Goal: Transaction & Acquisition: Obtain resource

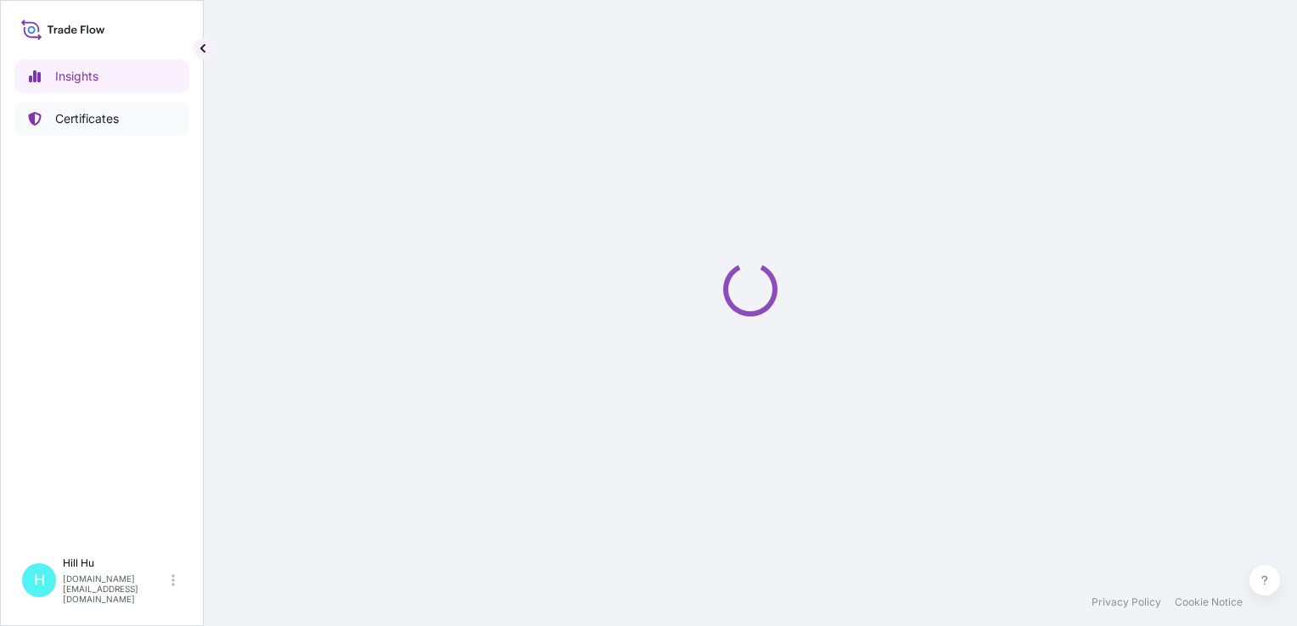
click at [70, 127] on link "Certificates" at bounding box center [101, 119] width 175 height 34
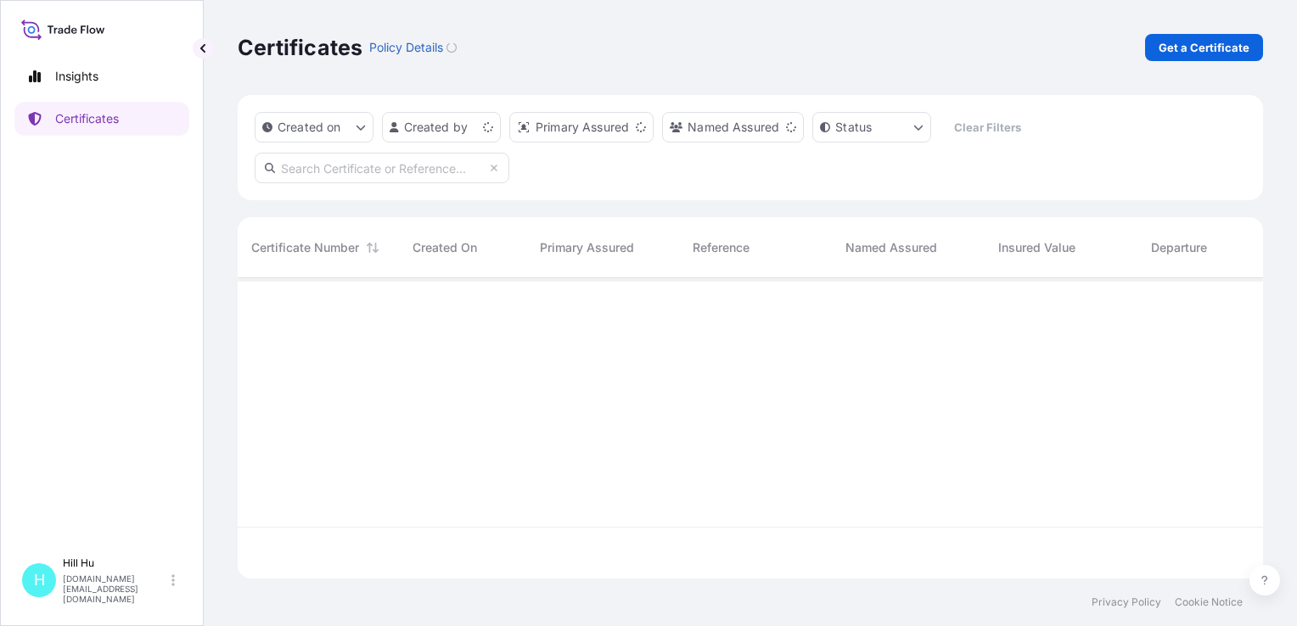
scroll to position [297, 1012]
click at [1185, 45] on p "Get a Certificate" at bounding box center [1203, 47] width 91 height 17
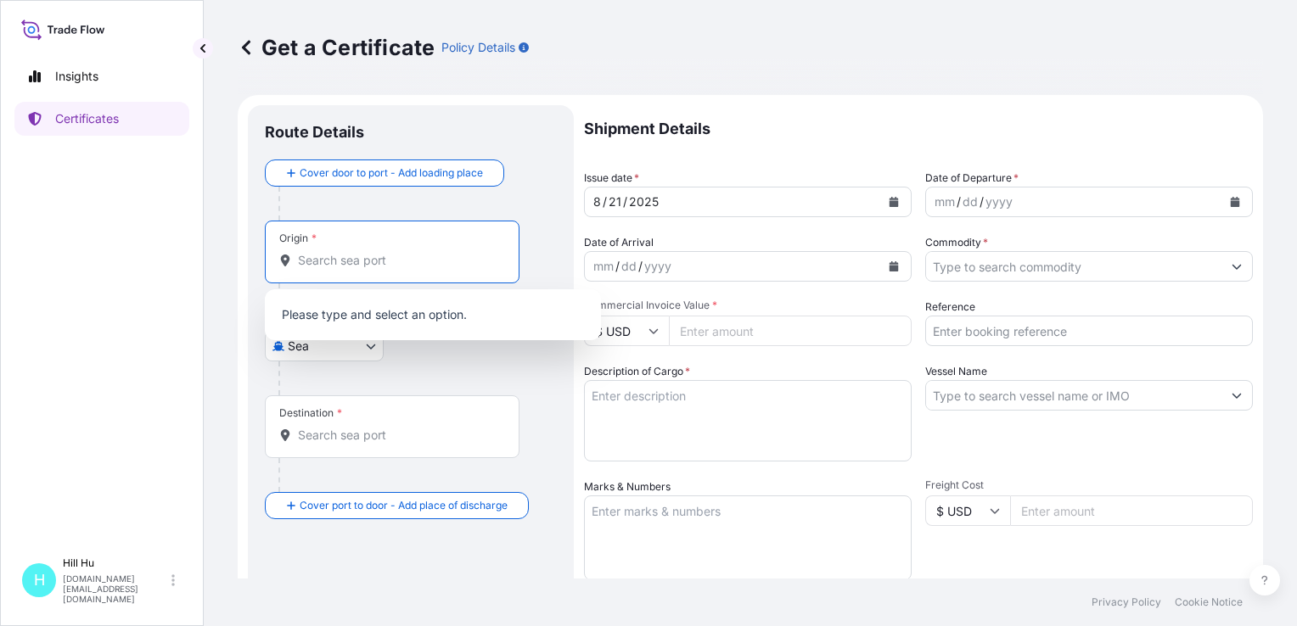
click at [333, 263] on input "Origin *" at bounding box center [398, 260] width 200 height 17
click at [331, 369] on div at bounding box center [417, 379] width 278 height 34
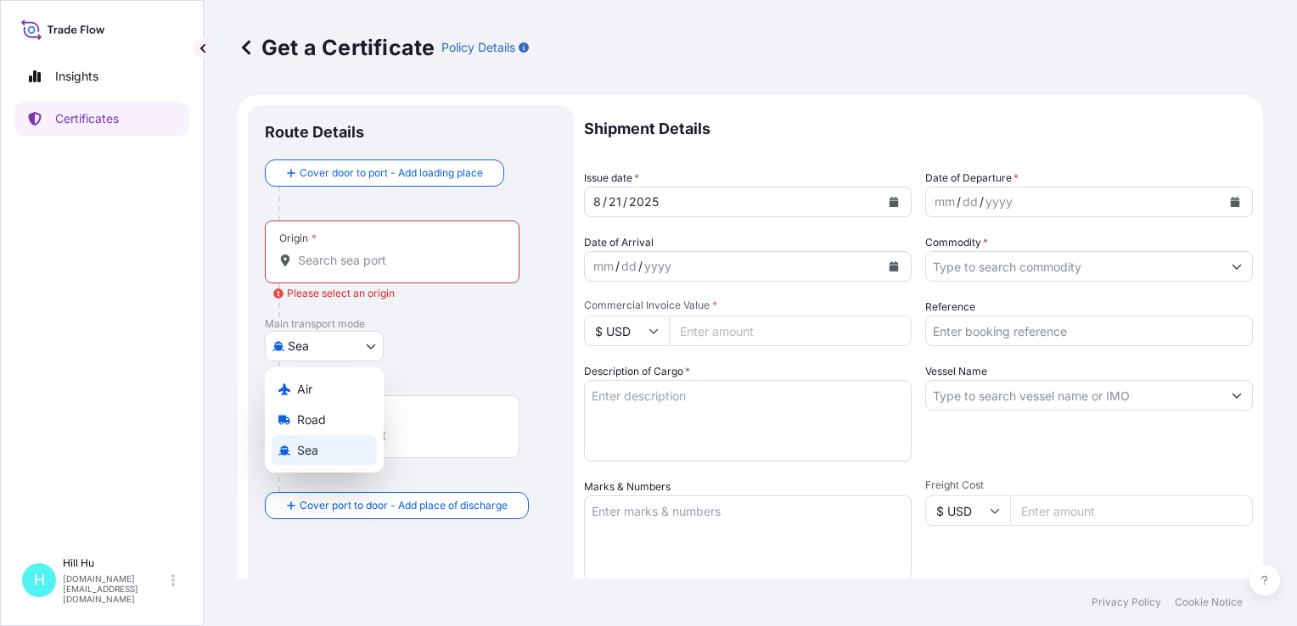
click at [351, 347] on body "0 options available. Insights Certificates [GEOGRAPHIC_DATA][DOMAIN_NAME][EMAIL…" at bounding box center [648, 313] width 1297 height 626
click at [314, 394] on div "Air" at bounding box center [324, 389] width 105 height 31
select select "Air"
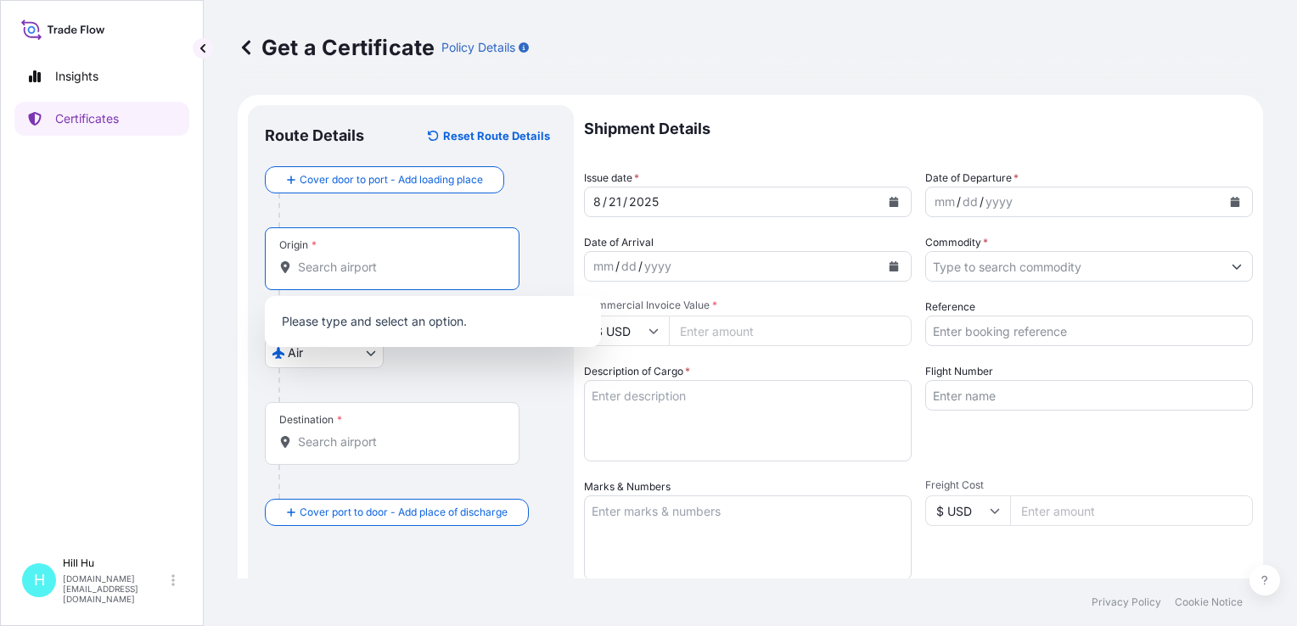
click at [373, 274] on input "Origin *" at bounding box center [398, 267] width 200 height 17
click at [306, 261] on input "Origin * Please select an origin" at bounding box center [398, 267] width 200 height 17
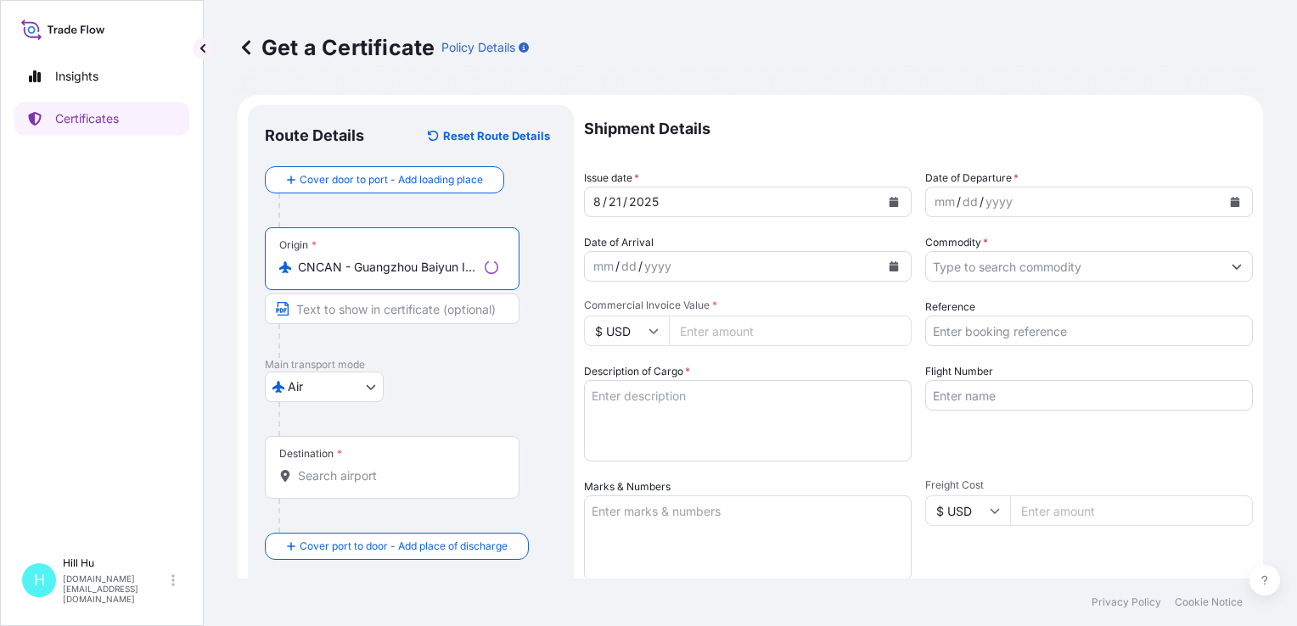
type input "CNCAN - Guangzhou Baiyun International Apt, [GEOGRAPHIC_DATA]"
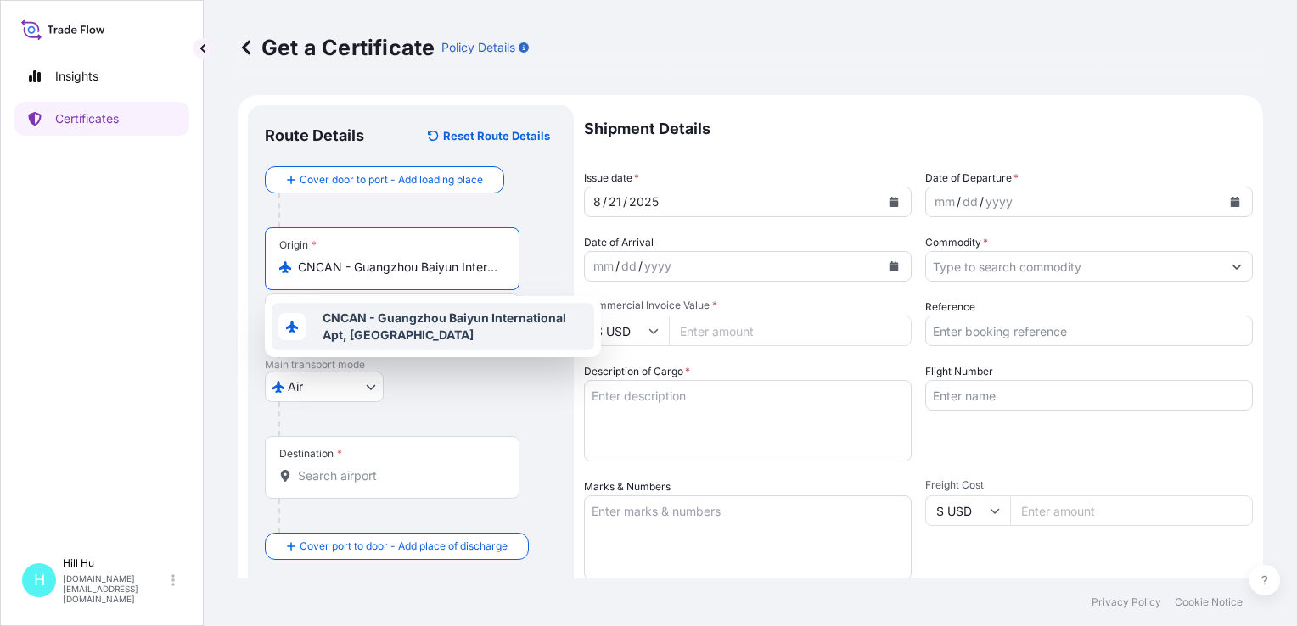
click at [373, 327] on span "CNCAN - Guangzhou Baiyun International Apt, [GEOGRAPHIC_DATA]" at bounding box center [454, 327] width 265 height 34
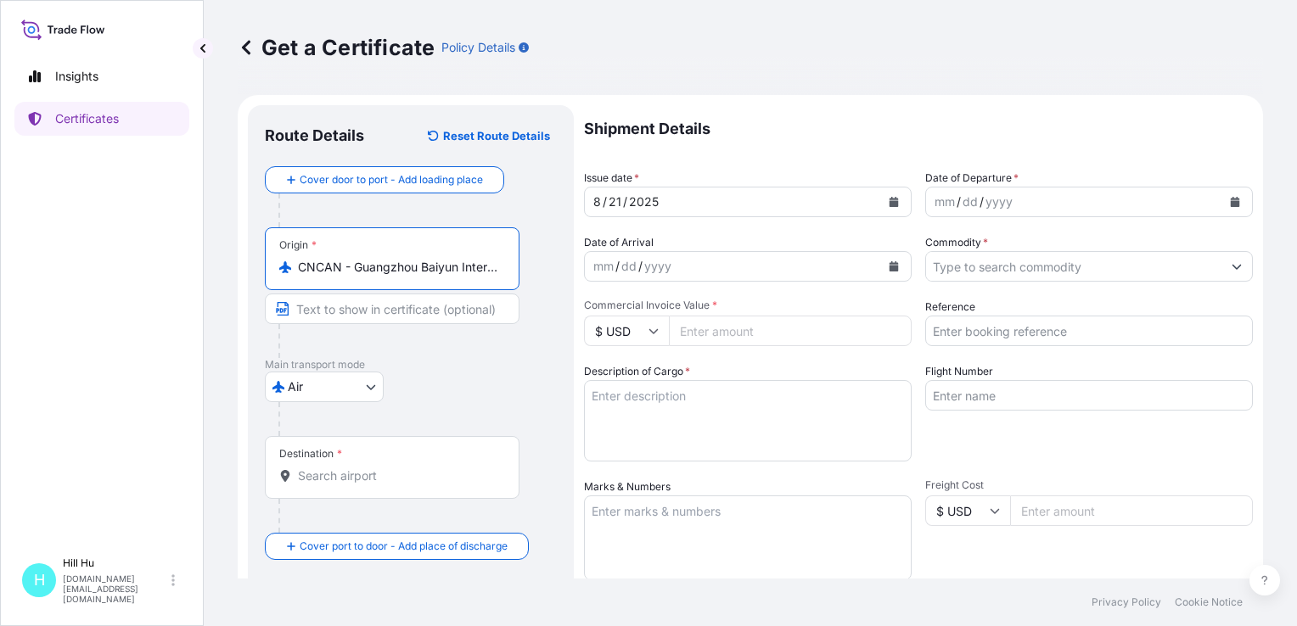
click at [325, 477] on input "Destination *" at bounding box center [398, 476] width 200 height 17
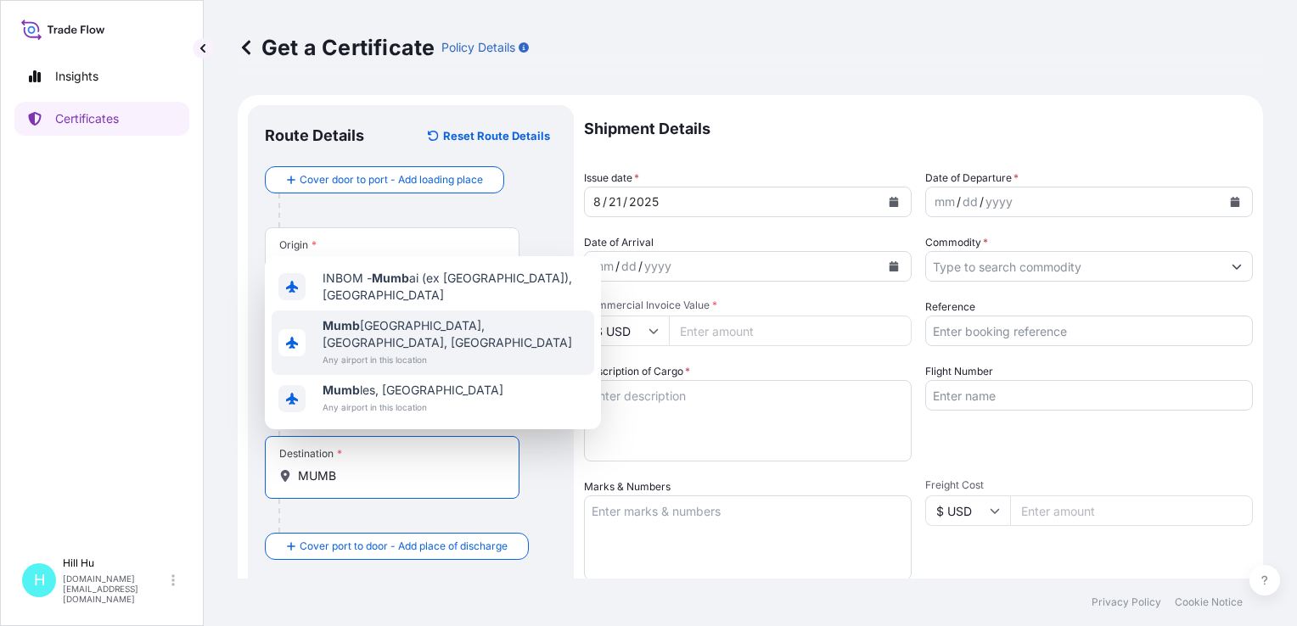
click at [419, 345] on span "Mumb ai, [GEOGRAPHIC_DATA], [GEOGRAPHIC_DATA]" at bounding box center [454, 334] width 265 height 34
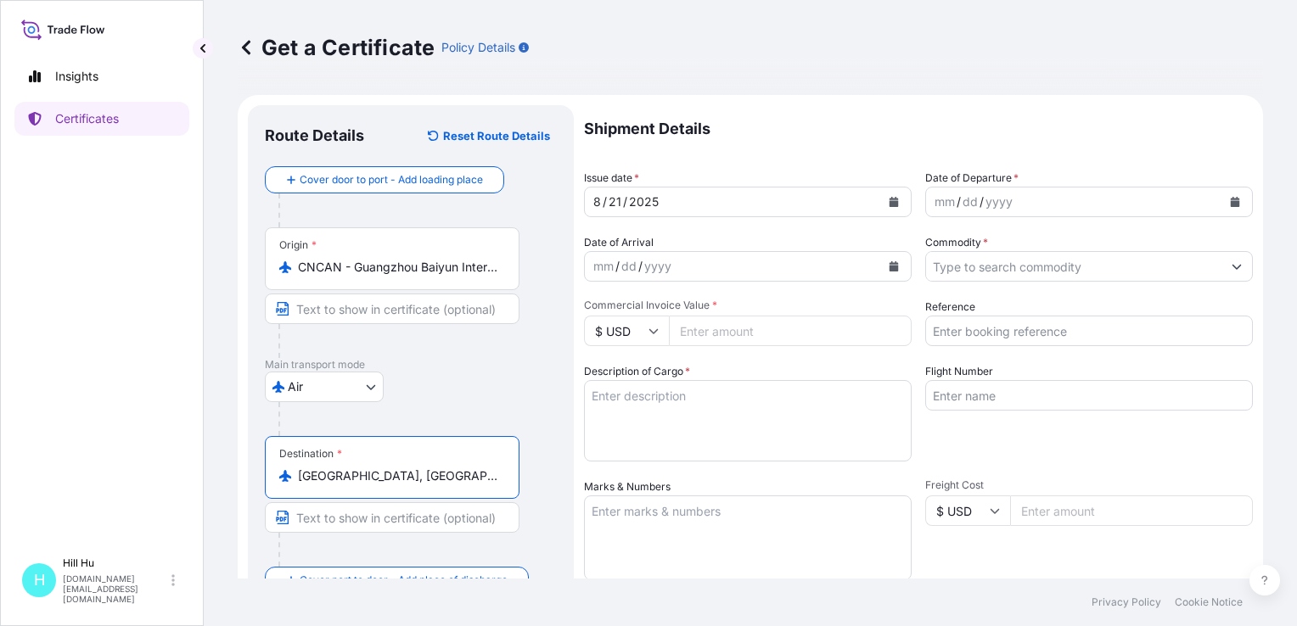
type input "[GEOGRAPHIC_DATA], [GEOGRAPHIC_DATA], [GEOGRAPHIC_DATA]"
click at [1055, 200] on div "mm / dd / yyyy" at bounding box center [1073, 202] width 295 height 31
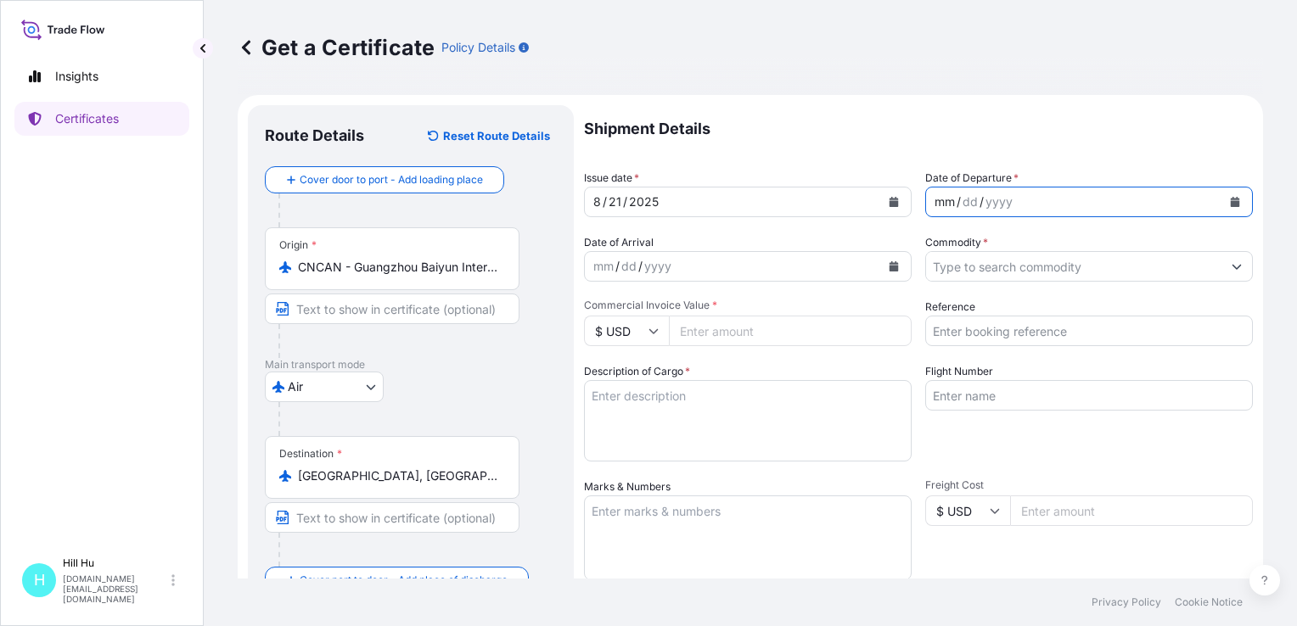
click at [1012, 264] on input "Commodity *" at bounding box center [1073, 266] width 295 height 31
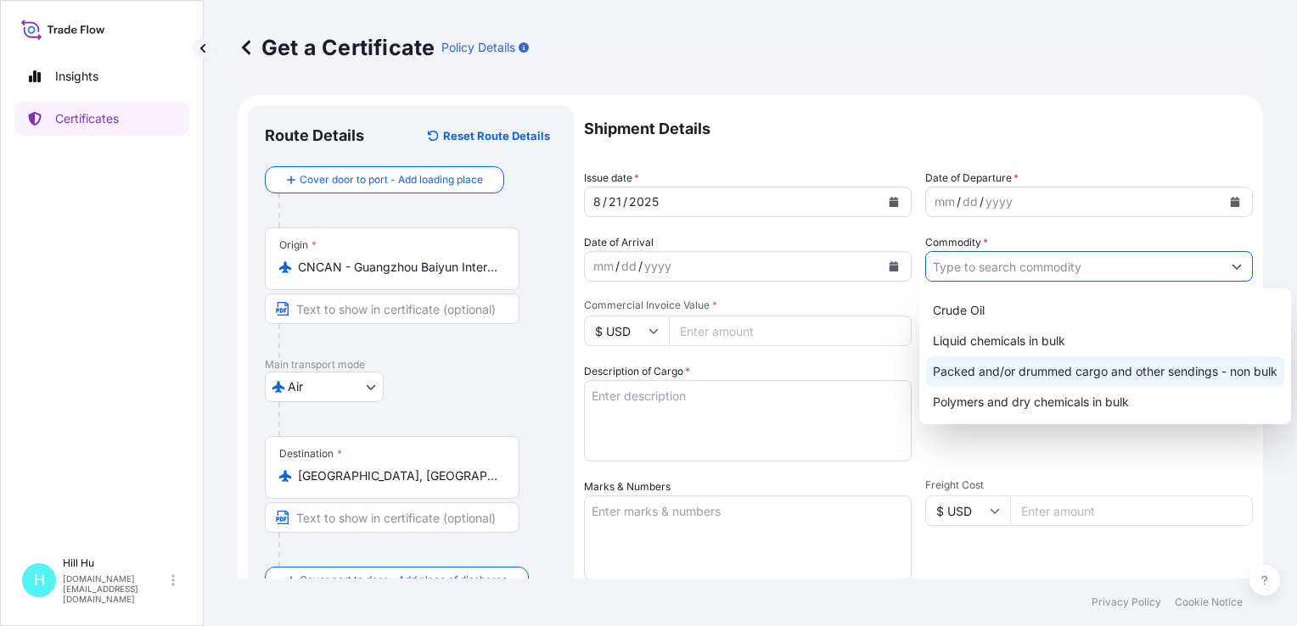
click at [989, 373] on div "Packed and/or drummed cargo and other sendings - non bulk" at bounding box center [1105, 371] width 358 height 31
type input "Packed and/or drummed cargo and other sendings - non bulk"
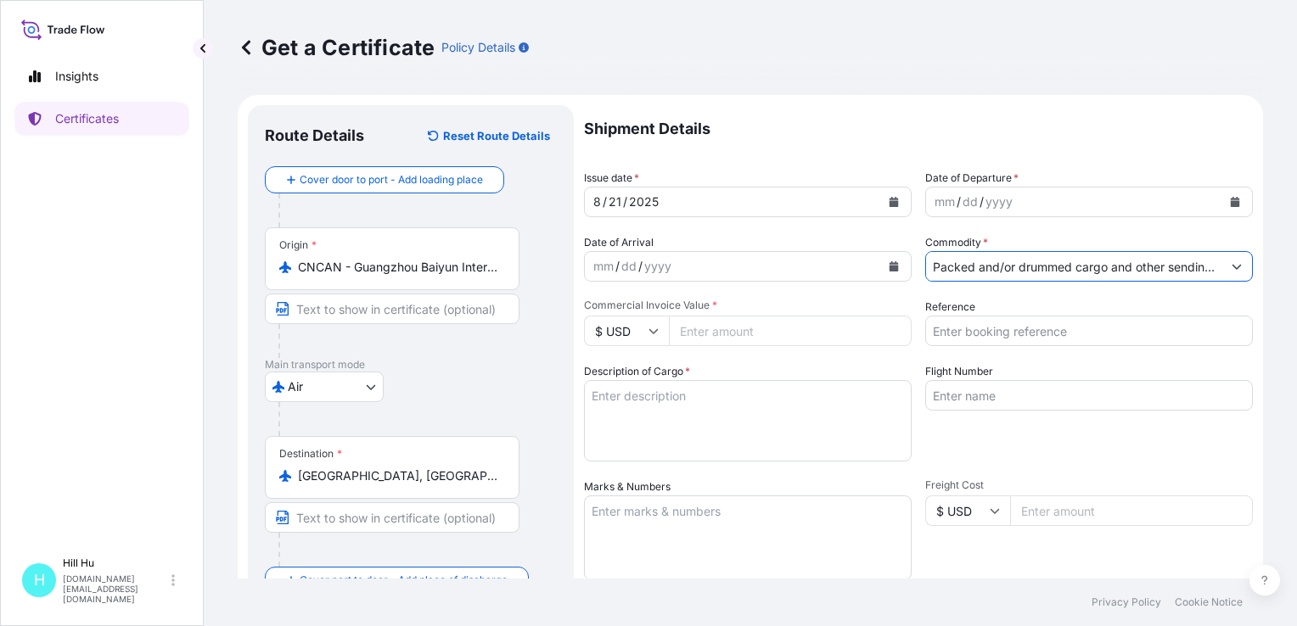
click at [1228, 204] on button "Calendar" at bounding box center [1234, 201] width 27 height 27
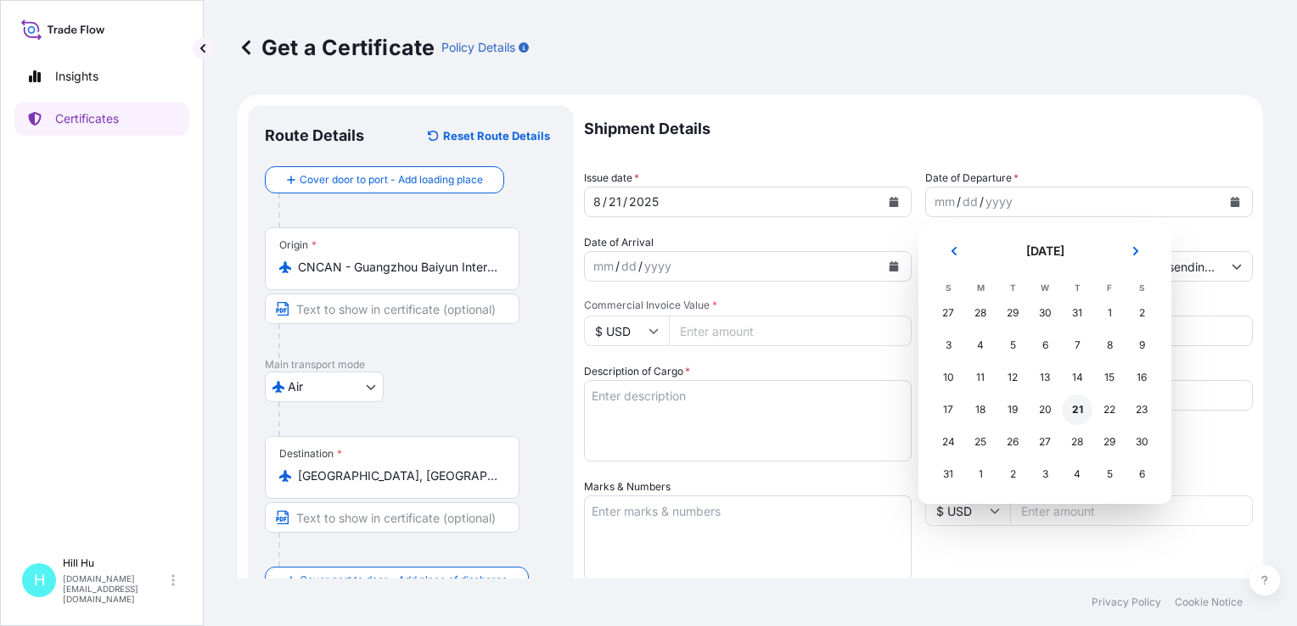
click at [1074, 409] on div "21" at bounding box center [1077, 410] width 31 height 31
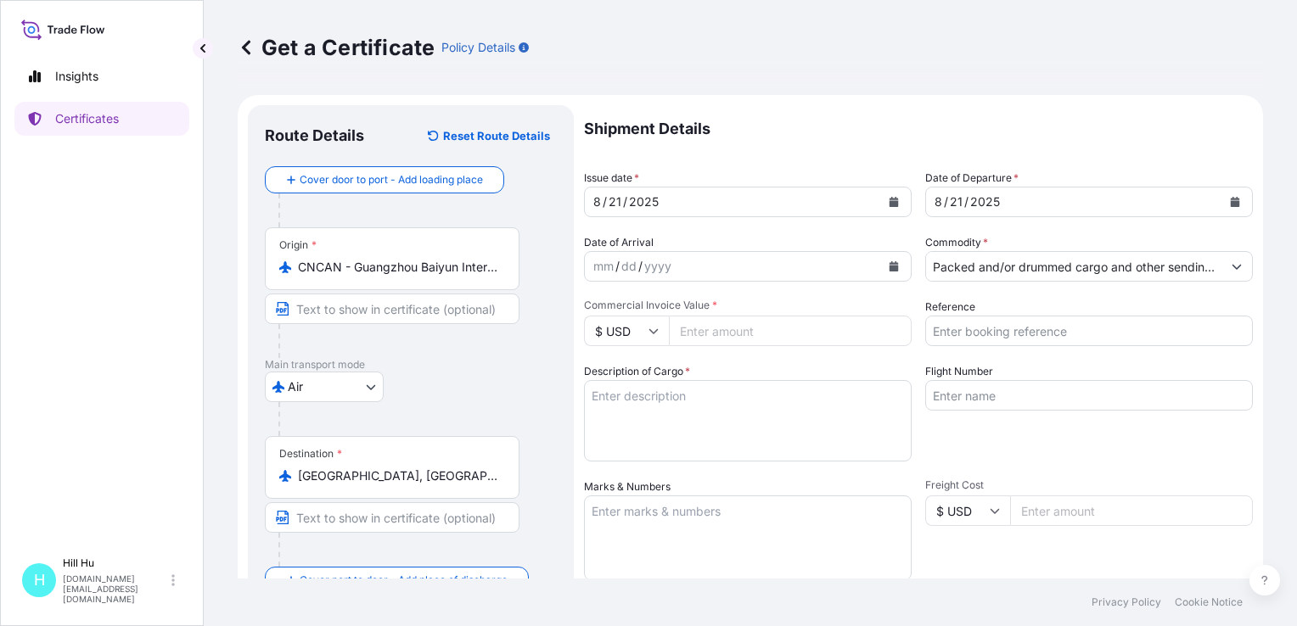
click at [664, 334] on input "$ USD" at bounding box center [626, 331] width 85 height 31
click at [621, 466] on div "¥ CNY" at bounding box center [626, 457] width 71 height 32
type input "¥ CNY"
drag, startPoint x: 716, startPoint y: 324, endPoint x: 738, endPoint y: 329, distance: 22.6
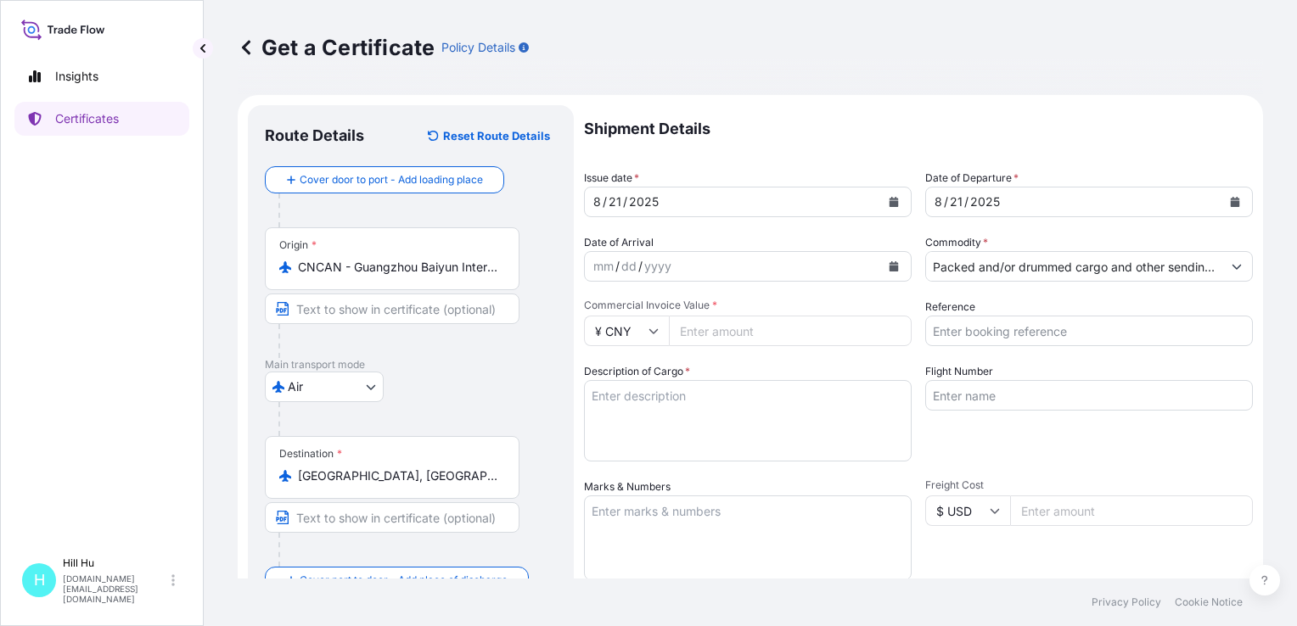
click at [716, 324] on input "Commercial Invoice Value *" at bounding box center [790, 331] width 243 height 31
paste input "25298.37"
type input "25298.37"
click at [1041, 335] on input "Reference" at bounding box center [1089, 331] width 328 height 31
click at [998, 322] on input "Reference" at bounding box center [1089, 331] width 328 height 31
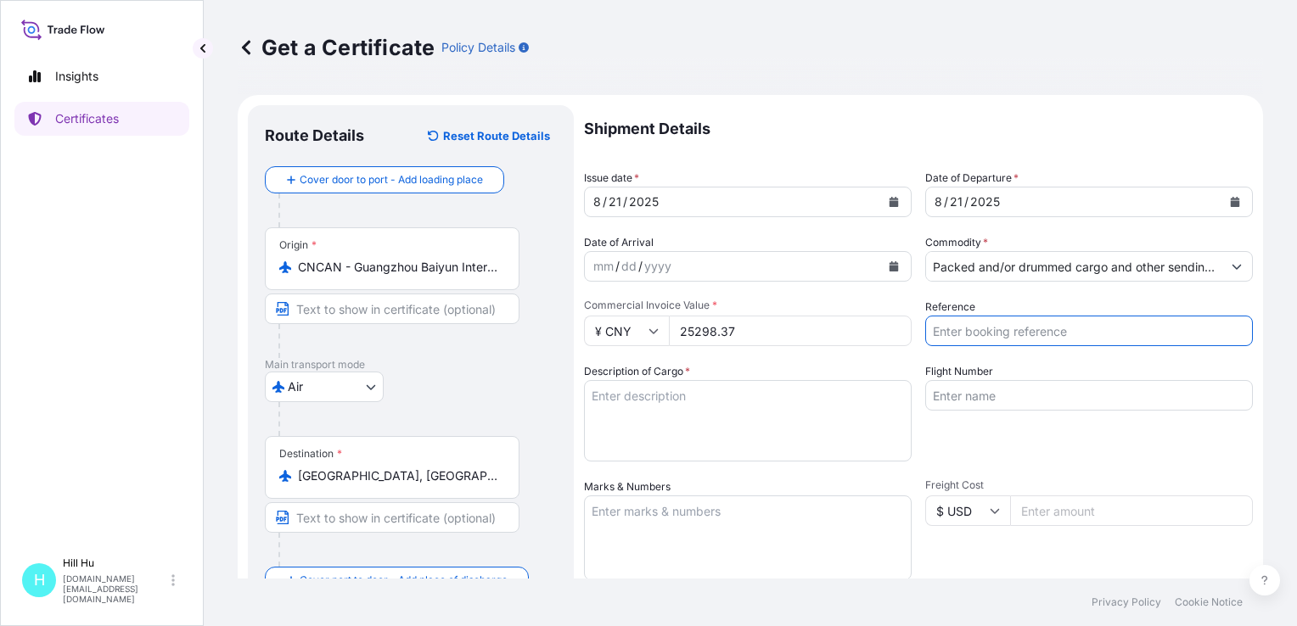
paste input "5013228641"
type input "5013228641"
drag, startPoint x: 715, startPoint y: 439, endPoint x: 730, endPoint y: 445, distance: 16.4
click at [715, 439] on textarea "Description of Cargo *" at bounding box center [748, 420] width 328 height 81
paste textarea "SCHULAMID 66 GF30 H2 YEW962107, BG25H"
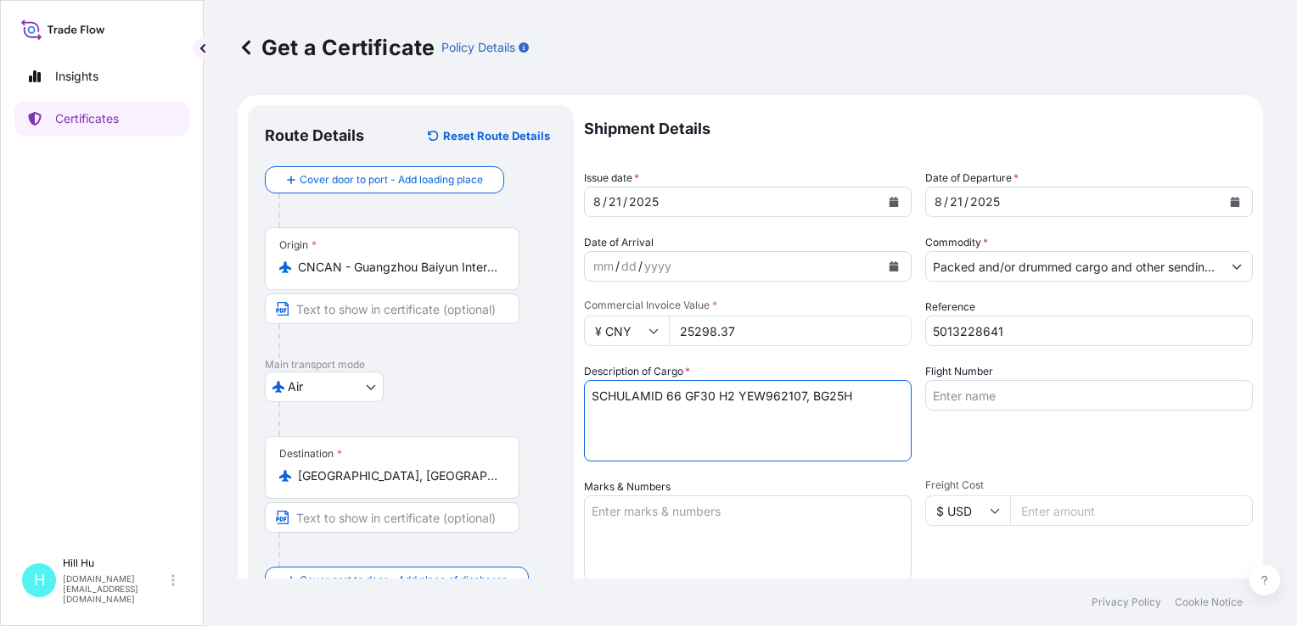
click at [595, 395] on textarea "SCHULAMID 66 GF30 H2 YEW962107, BG25H" at bounding box center [748, 420] width 328 height 81
click at [592, 396] on textarea "SCHULAMID 66 GF30 H2 YEW962107, BG25H" at bounding box center [748, 420] width 328 height 81
click at [883, 402] on textarea "SCHULAMID 66 GF30 H2 YEW962107, BG25H" at bounding box center [748, 420] width 328 height 81
type textarea "SCHULAMID 66 GF30 H2 YEW962107, BG25H N.W.: 500KGS TOTAL: 1PALLET/20BAGS"
click at [974, 391] on input "Flight Number" at bounding box center [1089, 395] width 328 height 31
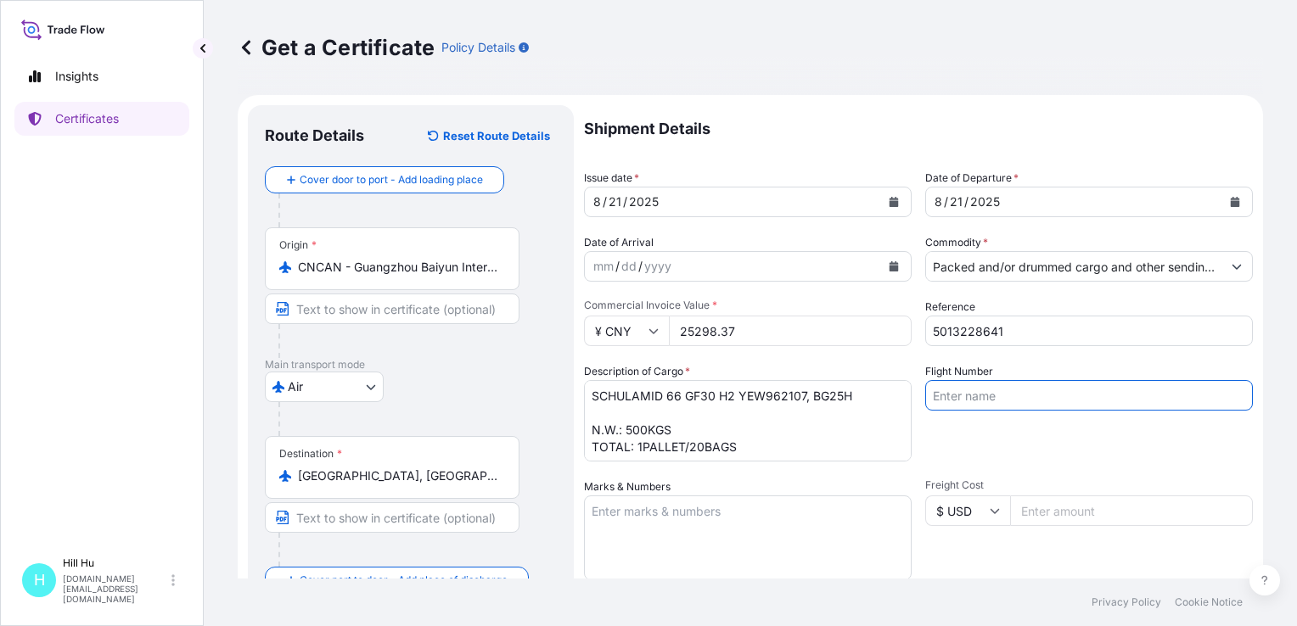
paste input "MH6175"
type input "MH6175"
click at [1049, 354] on div "Shipment Details Issue date * [DATE] Date of Departure * [DATE] Date of Arrival…" at bounding box center [918, 509] width 669 height 809
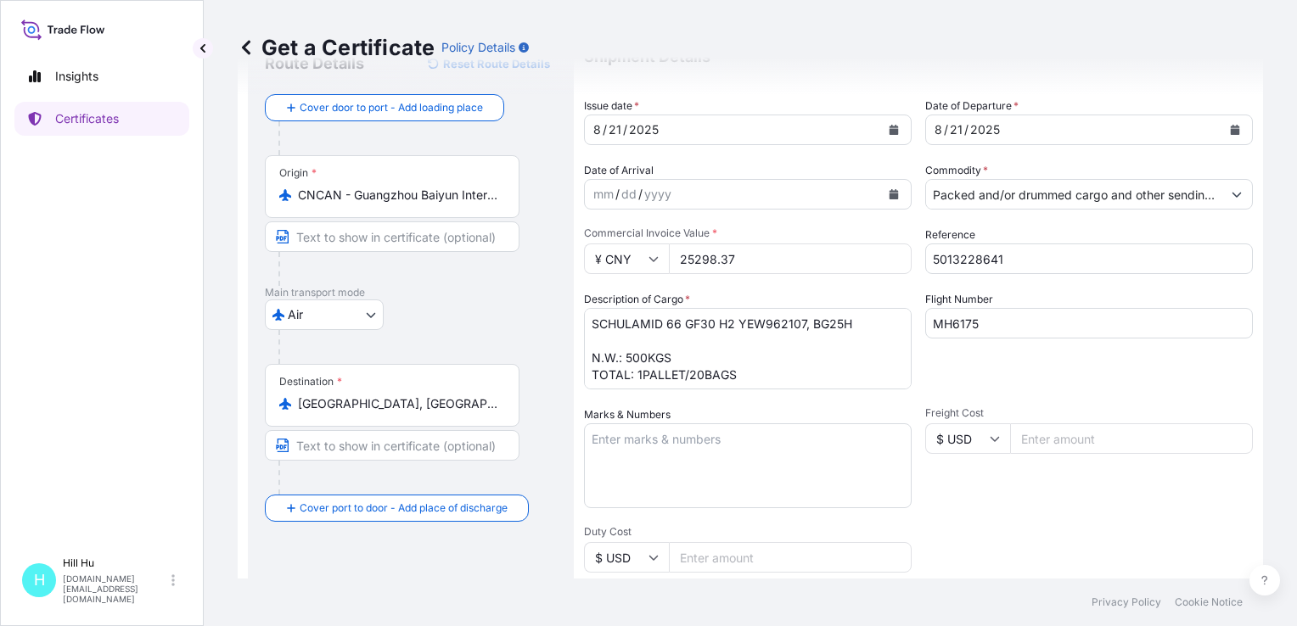
scroll to position [255, 0]
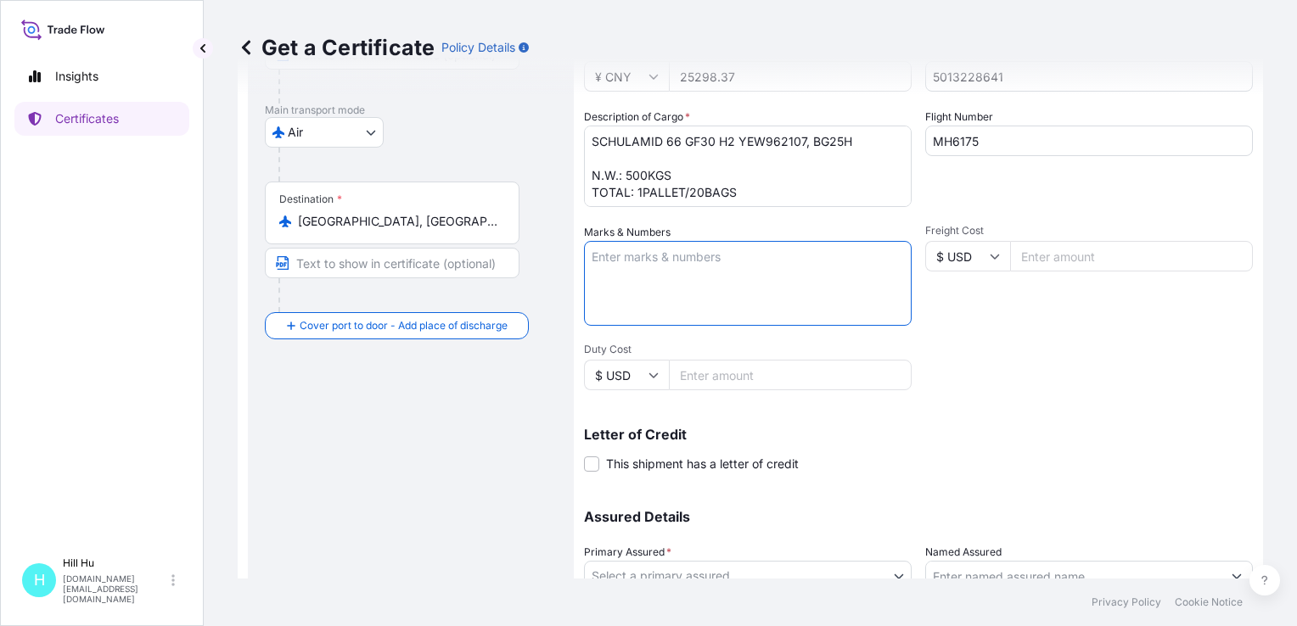
click at [657, 268] on textarea "Marks & Numbers" at bounding box center [748, 283] width 328 height 85
paste textarea "LYONDELLBASELL"
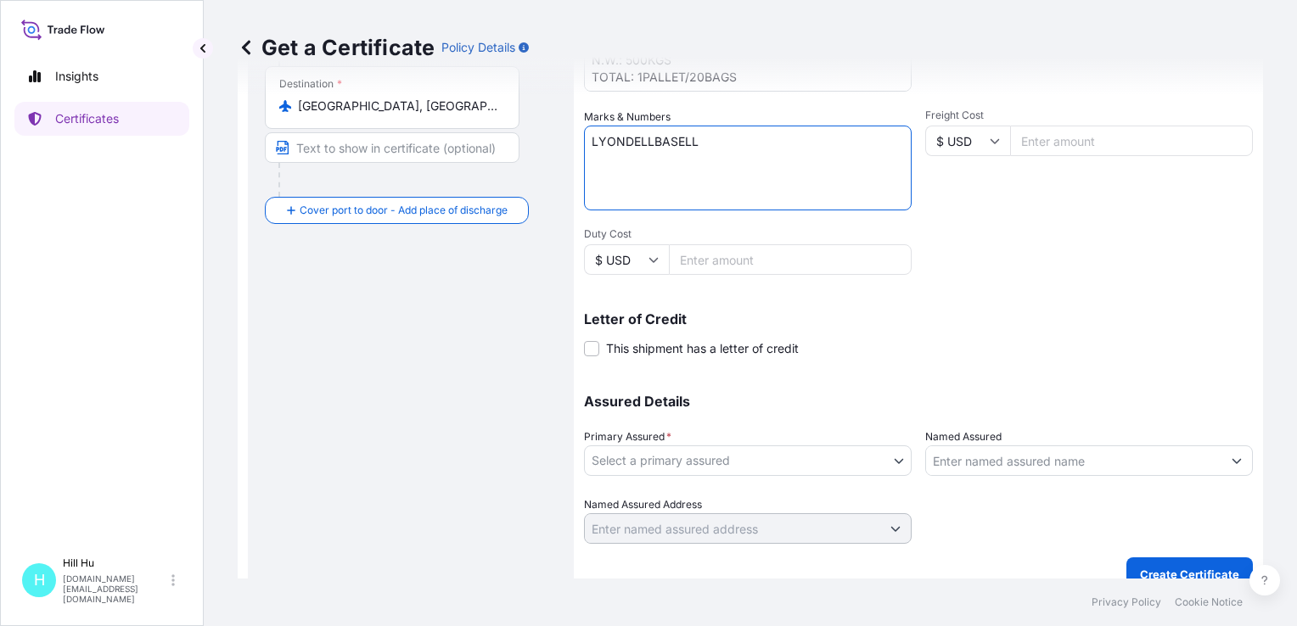
scroll to position [391, 0]
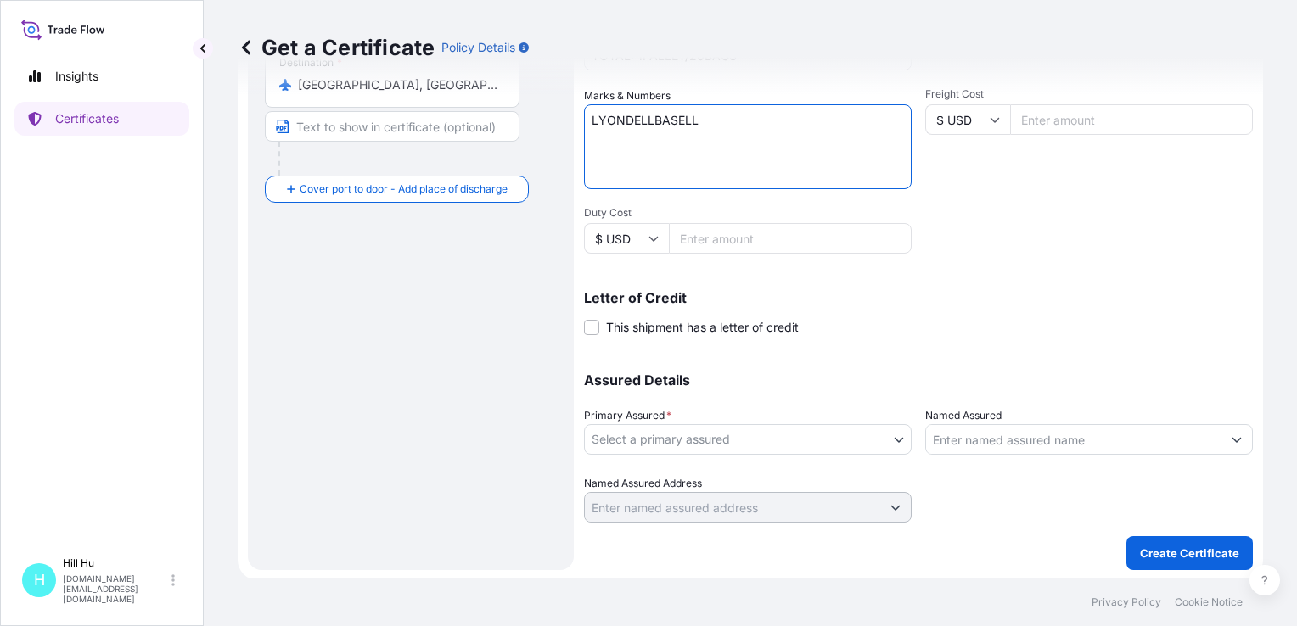
type textarea "LYONDELLBASELL"
click at [712, 440] on body "Insights Certificates [GEOGRAPHIC_DATA][DOMAIN_NAME][EMAIL_ADDRESS][DOMAIN_NAME…" at bounding box center [648, 313] width 1297 height 626
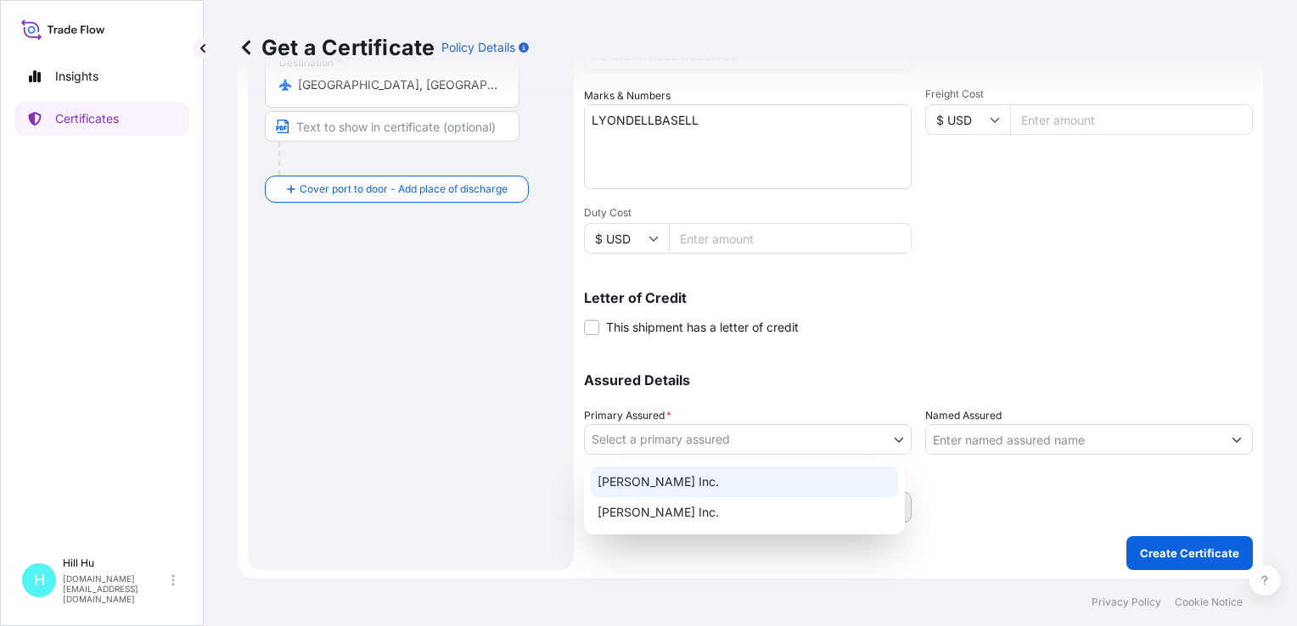
click at [650, 485] on div "[PERSON_NAME] Inc." at bounding box center [744, 482] width 307 height 31
select select "32057"
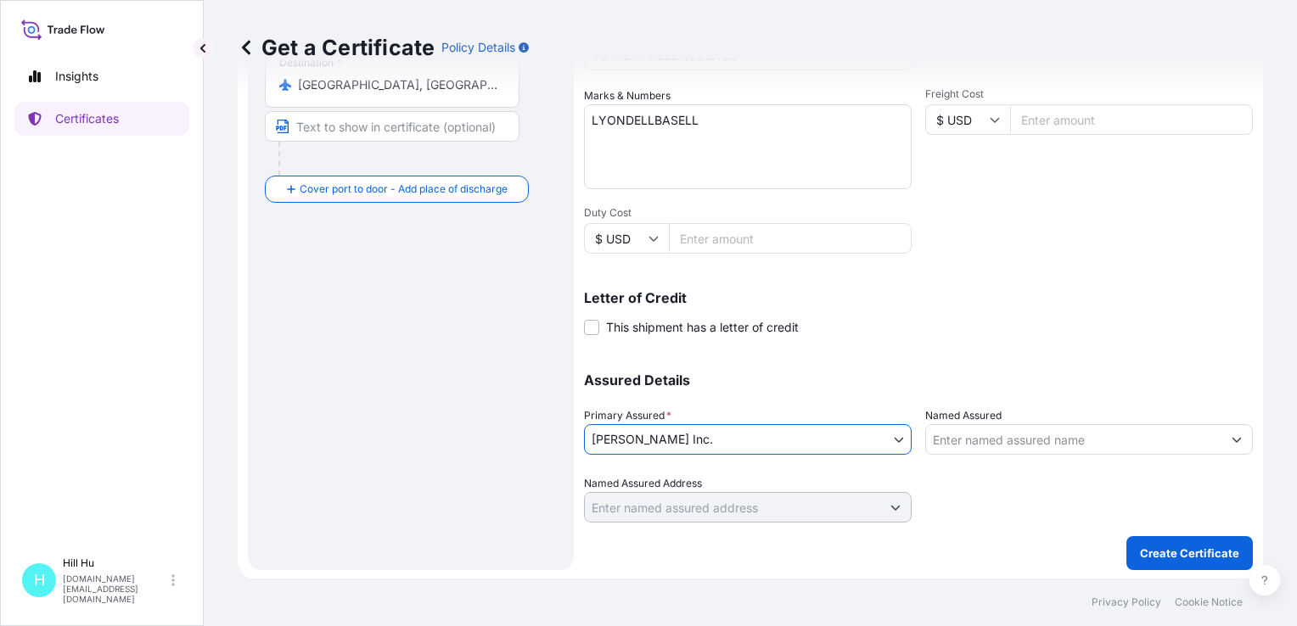
click at [976, 443] on input "Named Assured" at bounding box center [1073, 439] width 295 height 31
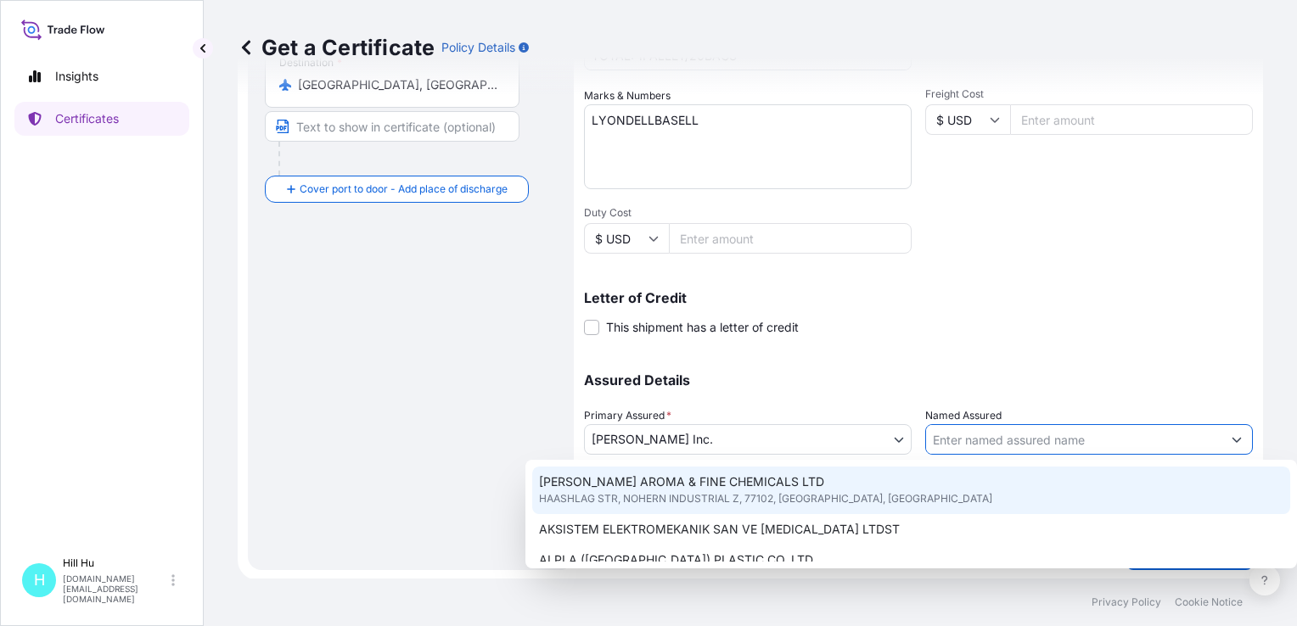
click at [989, 440] on input "Named Assured" at bounding box center [1073, 439] width 295 height 31
paste input "LyondellBasell Advanced Polymer(Dongguan) Co. Ltd"
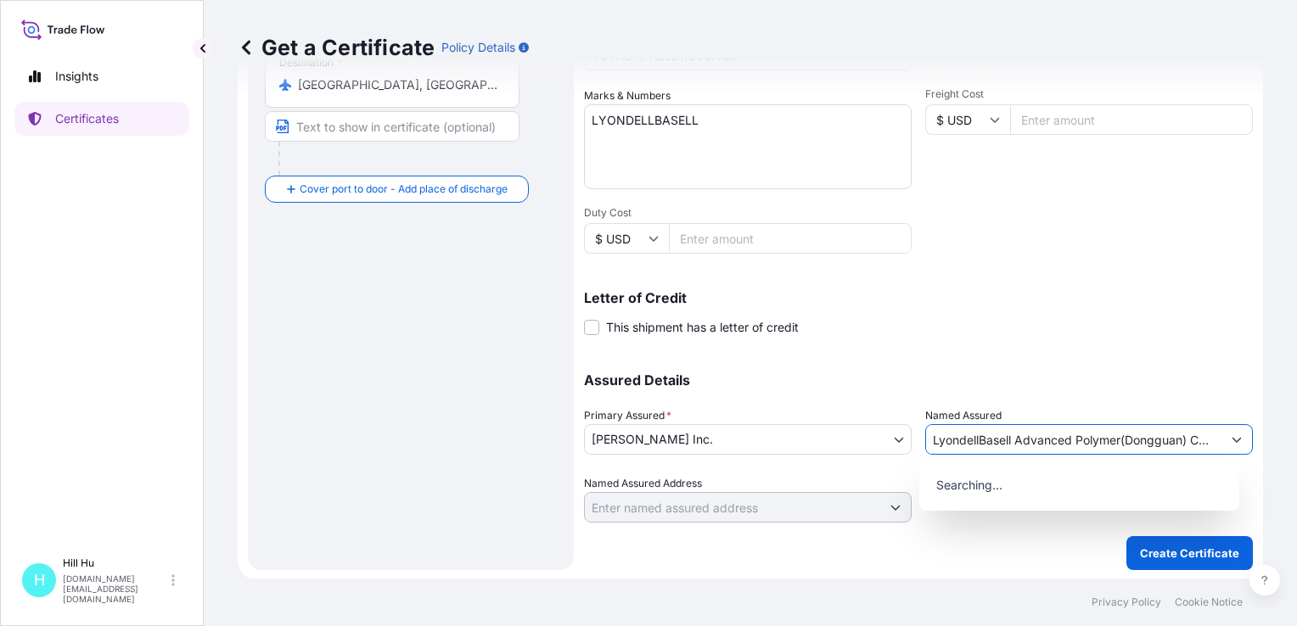
scroll to position [0, 24]
type input "LyondellBasell Advanced Polymer(Dongguan) Co. Ltd"
click at [1164, 552] on p "Create Certificate" at bounding box center [1189, 553] width 99 height 17
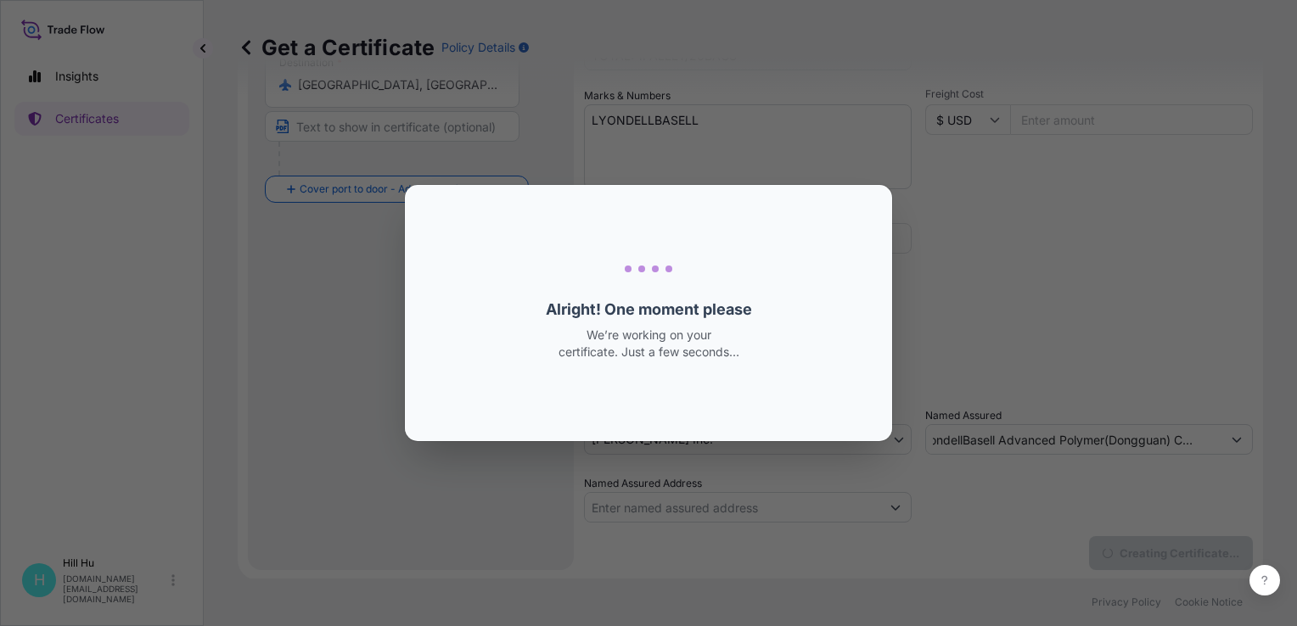
scroll to position [0, 0]
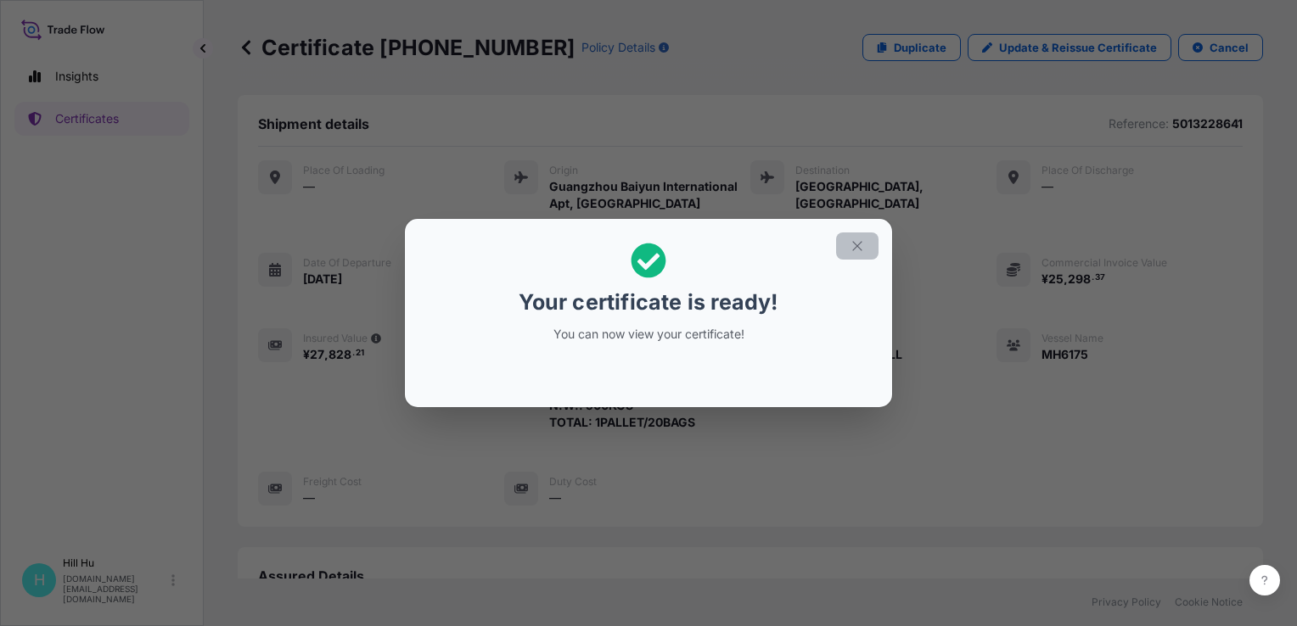
click at [871, 242] on button "button" at bounding box center [857, 246] width 42 height 27
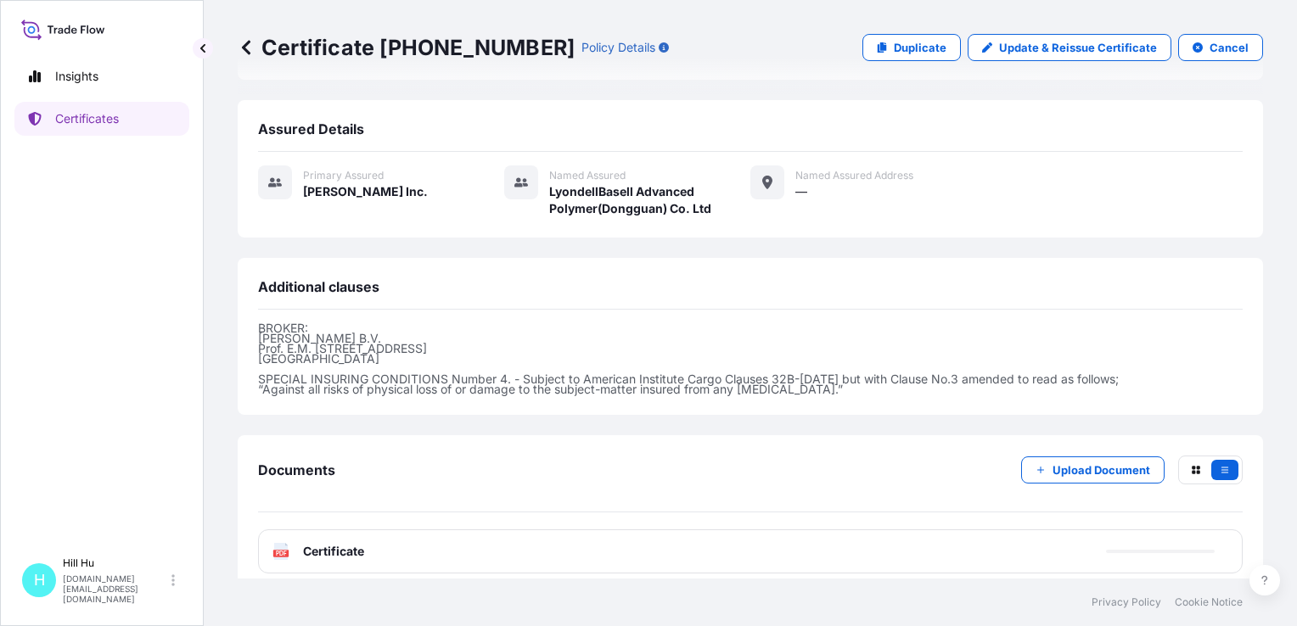
scroll to position [457, 0]
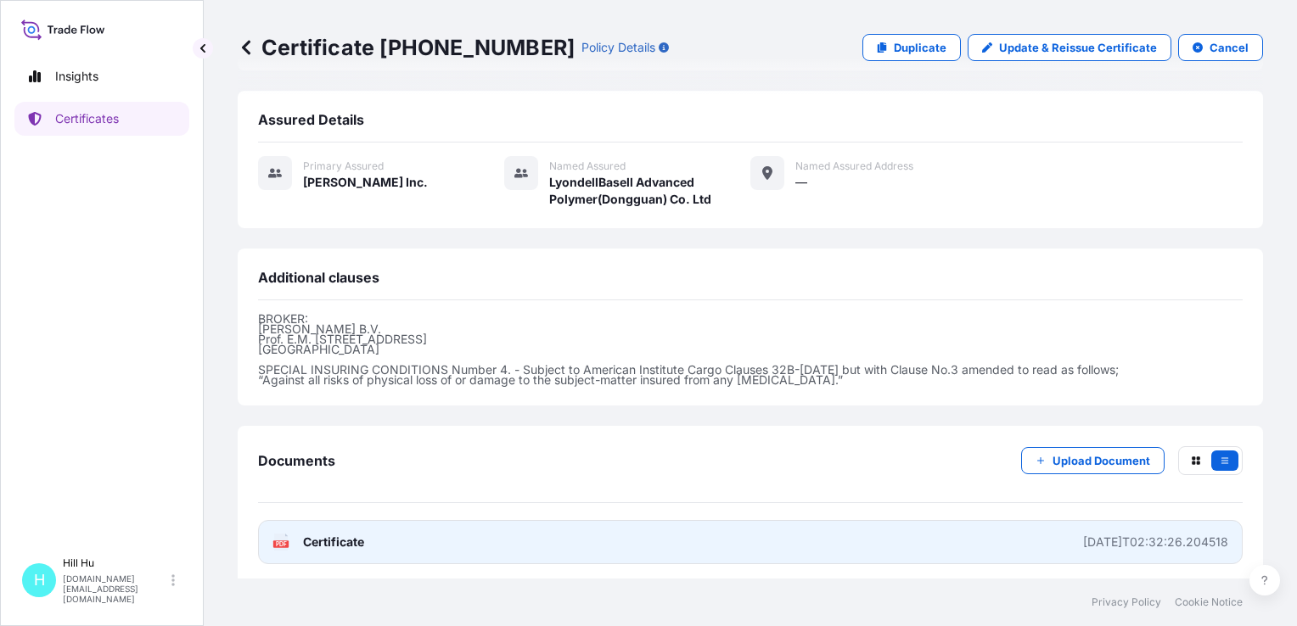
click at [314, 539] on span "Certificate" at bounding box center [333, 542] width 61 height 17
click at [345, 539] on span "Certificate" at bounding box center [333, 542] width 61 height 17
